Goal: Browse casually: Explore the website without a specific task or goal

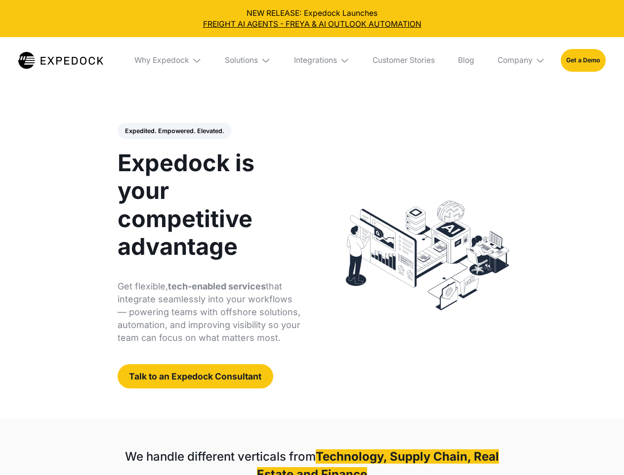
select select
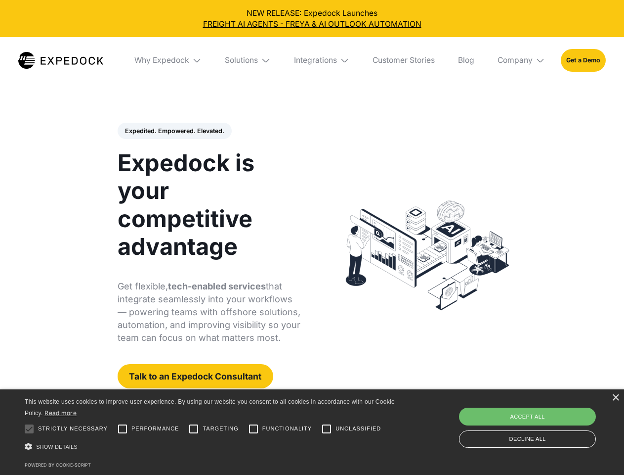
click at [312, 60] on div "Integrations" at bounding box center [315, 60] width 43 height 10
click at [169, 60] on div "Why Expedock" at bounding box center [153, 60] width 55 height 10
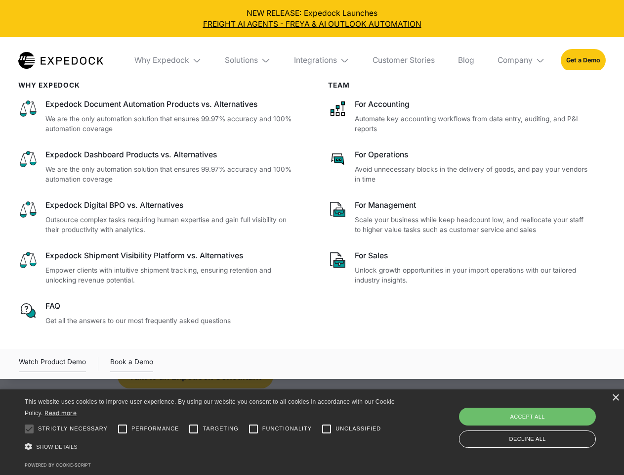
click at [249, 60] on div "Solutions" at bounding box center [241, 60] width 33 height 10
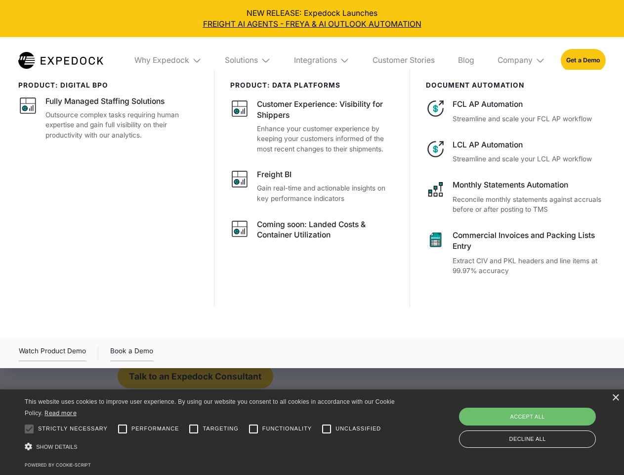
click at [322, 60] on div "Integrations" at bounding box center [315, 60] width 43 height 10
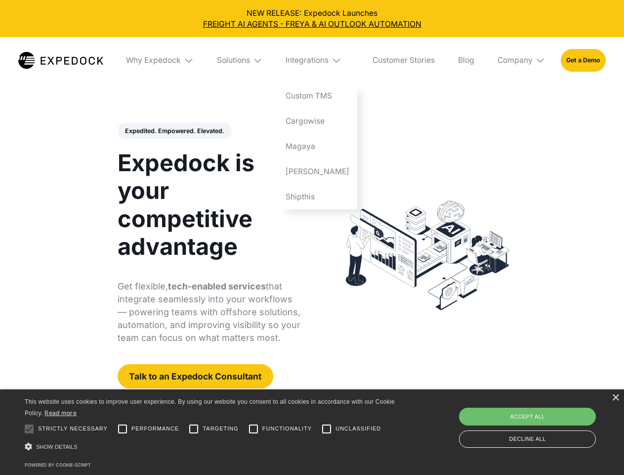
click at [522, 60] on div "Company" at bounding box center [515, 60] width 35 height 10
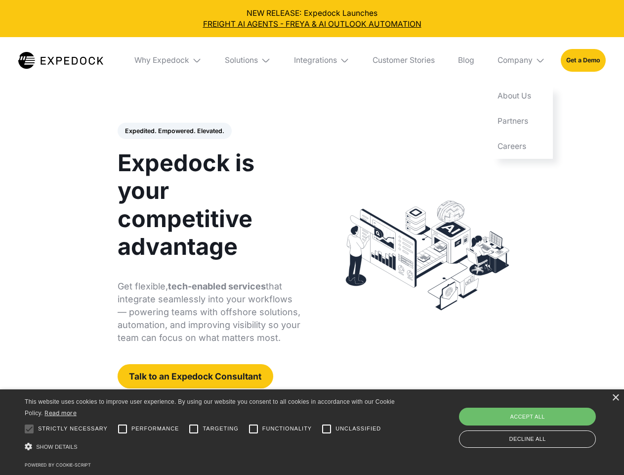
click at [174, 131] on div "Expedited. Empowered. Elevated. Automate Freight Document Extraction at 99.97% …" at bounding box center [209, 256] width 183 height 266
click at [29, 429] on div at bounding box center [29, 429] width 20 height 20
click at [123, 429] on input "Performance" at bounding box center [123, 429] width 20 height 20
checkbox input "true"
click at [194, 429] on input "Targeting" at bounding box center [194, 429] width 20 height 20
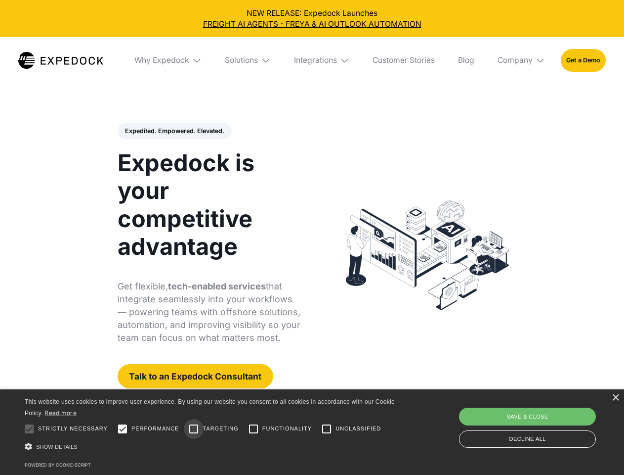
checkbox input "true"
click at [254, 429] on input "Functionality" at bounding box center [254, 429] width 20 height 20
checkbox input "true"
